Goal: Check status: Check status

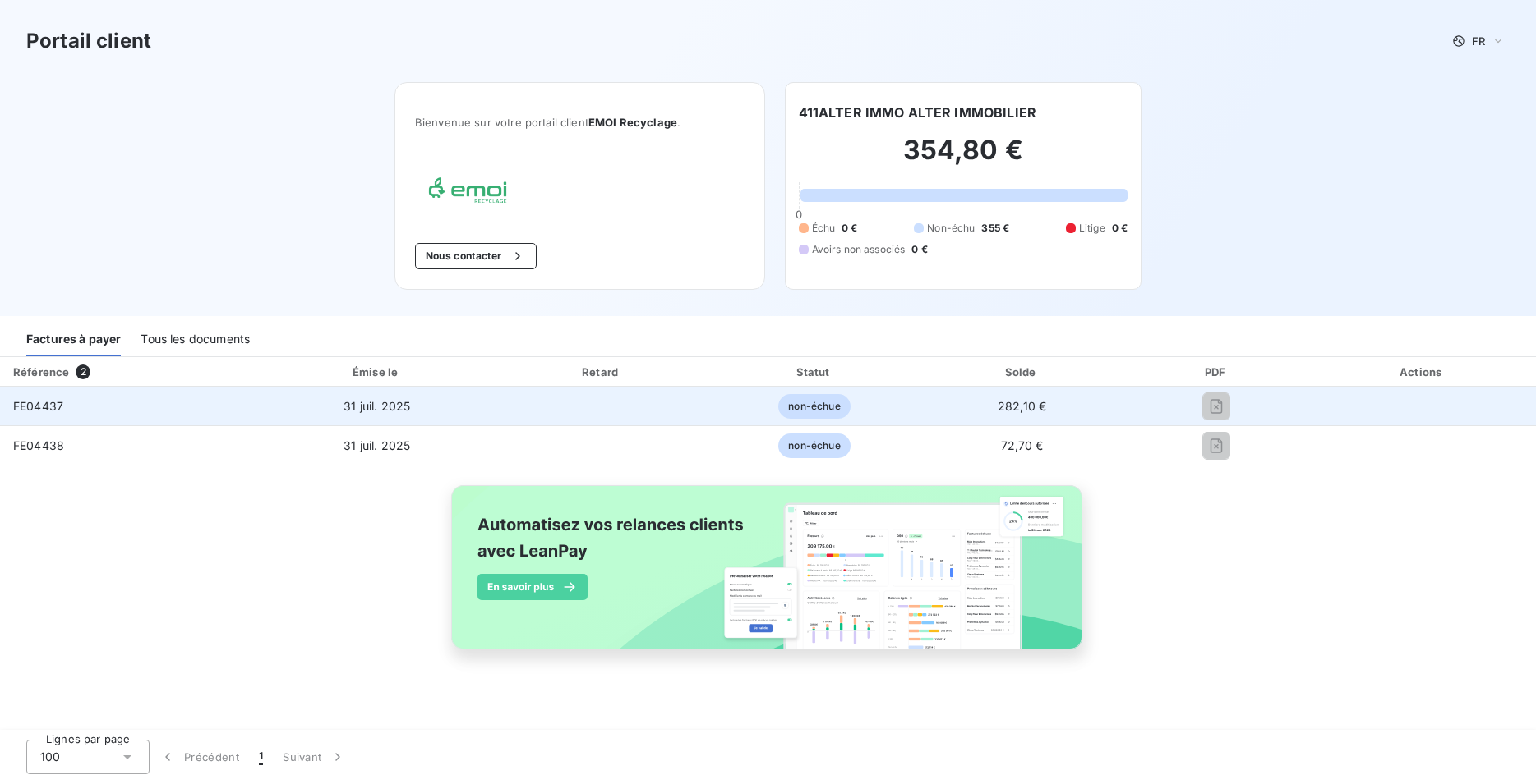
click at [533, 416] on td at bounding box center [602, 406] width 216 height 39
click at [40, 409] on span "FE04437" at bounding box center [38, 406] width 50 height 14
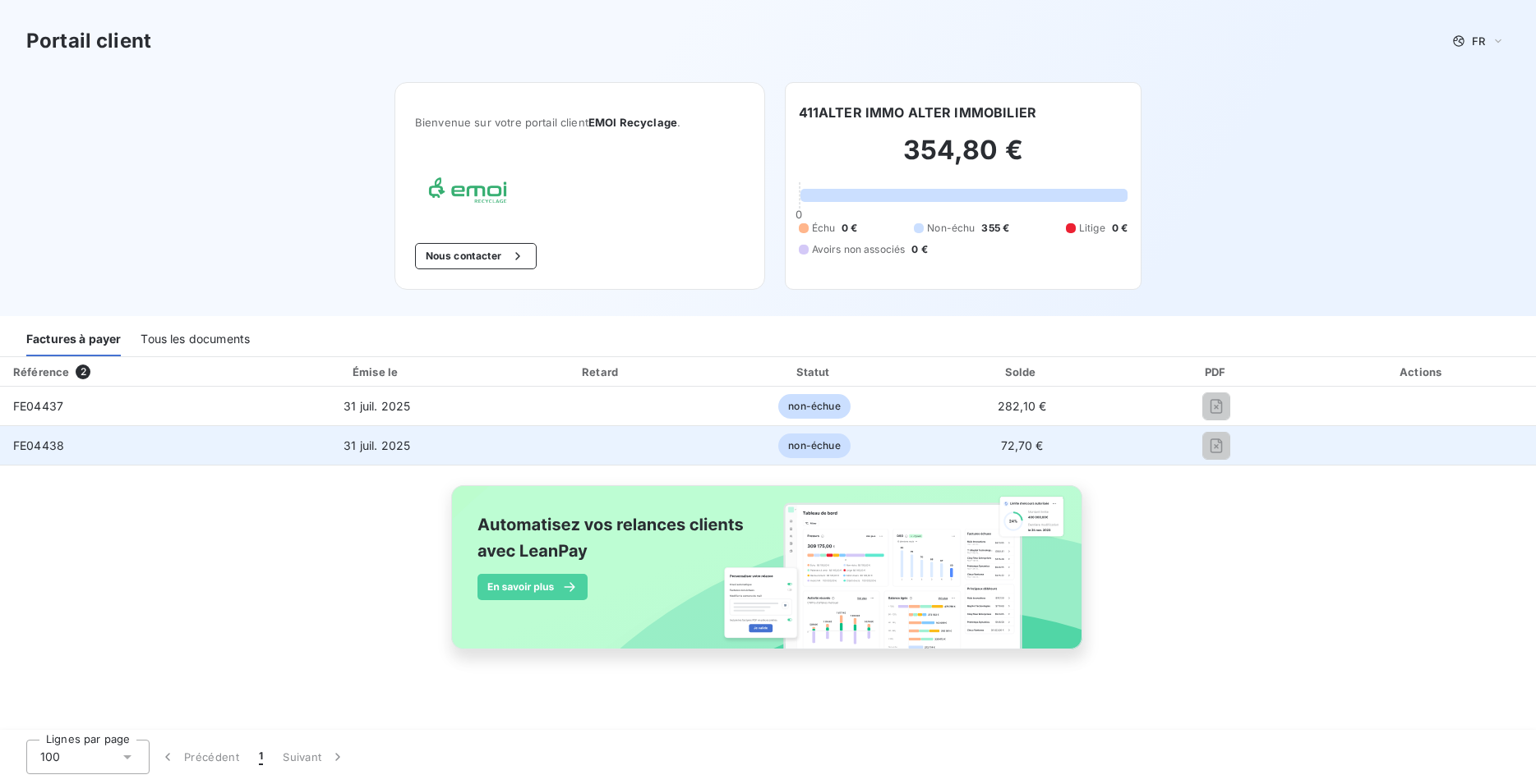
click at [1003, 443] on span "72,70 €" at bounding box center [1022, 445] width 43 height 14
